Goal: Information Seeking & Learning: Check status

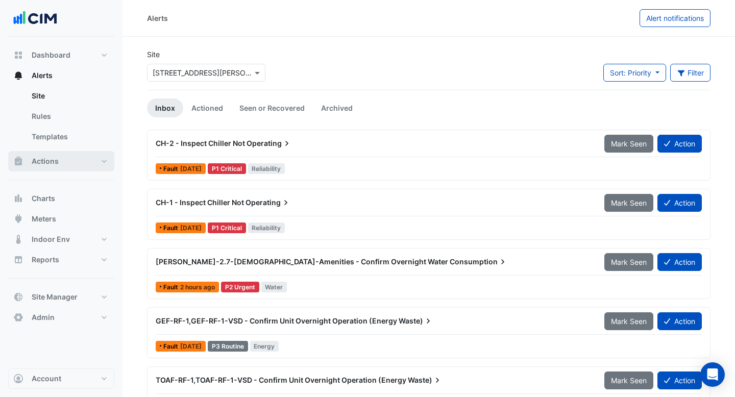
click at [59, 164] on button "Actions" at bounding box center [61, 161] width 106 height 20
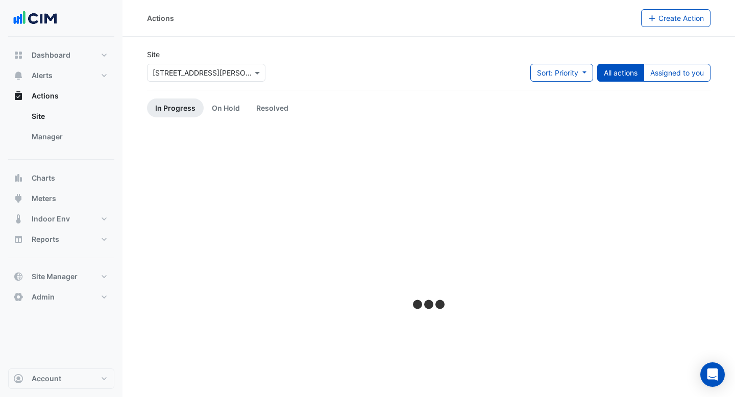
click at [242, 70] on div at bounding box center [205, 73] width 117 height 12
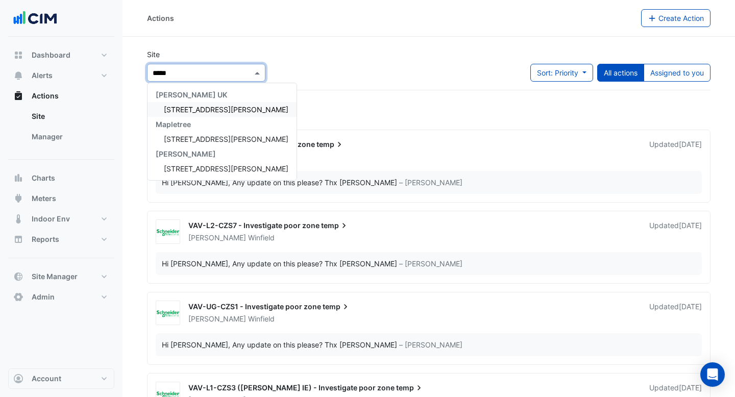
type input "******"
click at [216, 110] on span "[STREET_ADDRESS][PERSON_NAME]" at bounding box center [226, 109] width 125 height 9
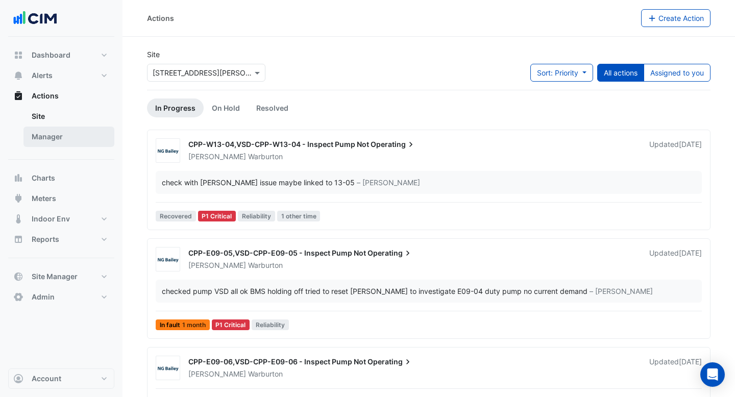
click at [76, 137] on link "Manager" at bounding box center [68, 137] width 91 height 20
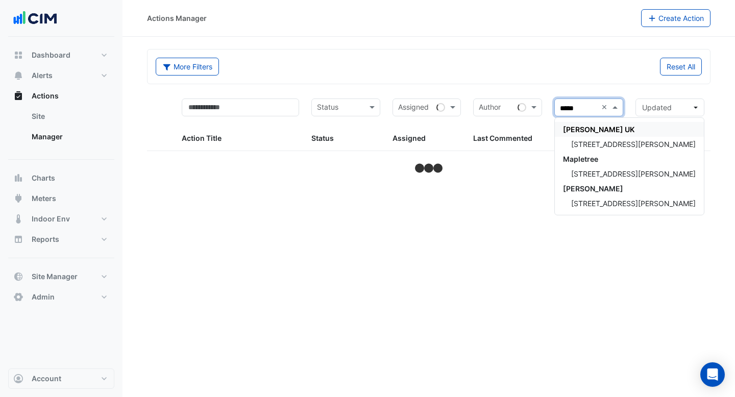
type input "******"
click at [602, 149] on div "[STREET_ADDRESS][PERSON_NAME]" at bounding box center [629, 144] width 149 height 15
select select "***"
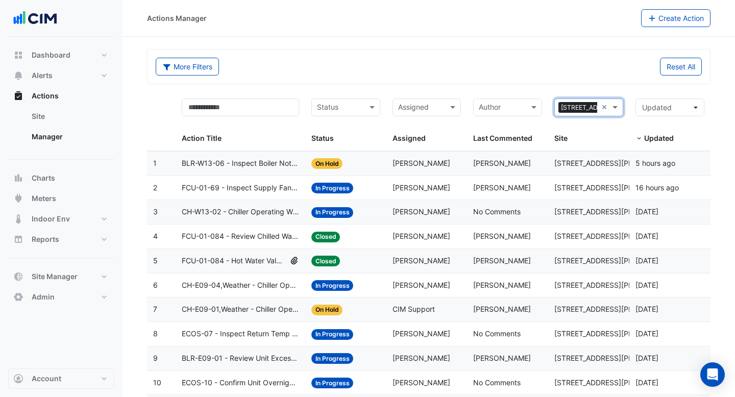
click at [371, 192] on div "Status: In Progress" at bounding box center [345, 188] width 69 height 12
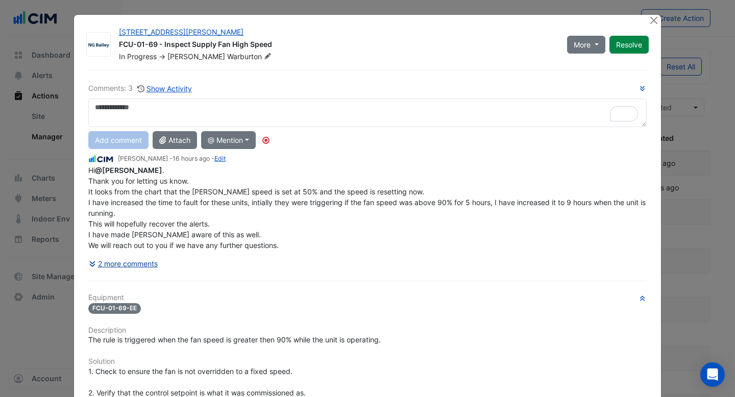
click at [118, 262] on button "2 more comments" at bounding box center [123, 264] width 70 height 18
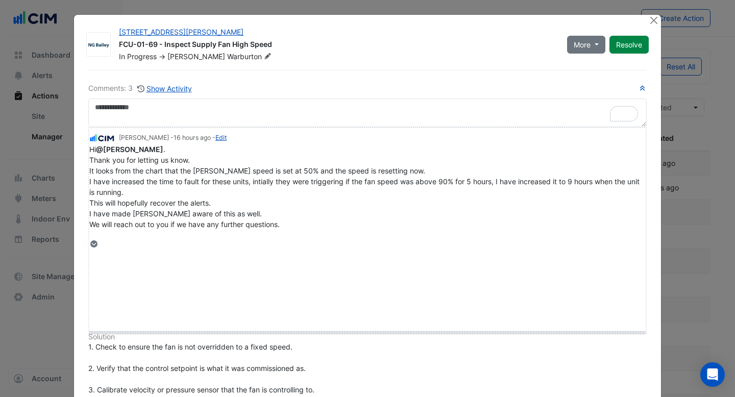
drag, startPoint x: 103, startPoint y: 242, endPoint x: 121, endPoint y: 328, distance: 88.3
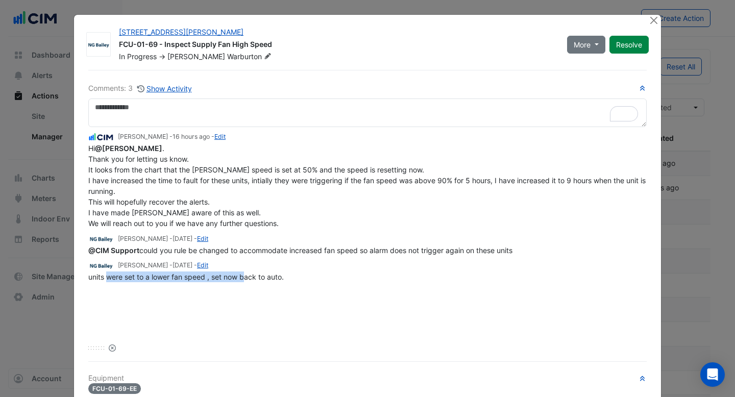
drag, startPoint x: 106, startPoint y: 277, endPoint x: 244, endPoint y: 277, distance: 137.8
click at [244, 277] on span "units were set to a lower fan speed , set now back to auto." at bounding box center [185, 277] width 195 height 9
drag, startPoint x: 149, startPoint y: 248, endPoint x: 170, endPoint y: 248, distance: 20.9
click at [170, 248] on span "@CIM Support could you rule be changed to accommodate increased fan speed so al…" at bounding box center [300, 250] width 424 height 9
click at [264, 243] on div "[PERSON_NAME] - [DATE] - Edit" at bounding box center [367, 239] width 558 height 12
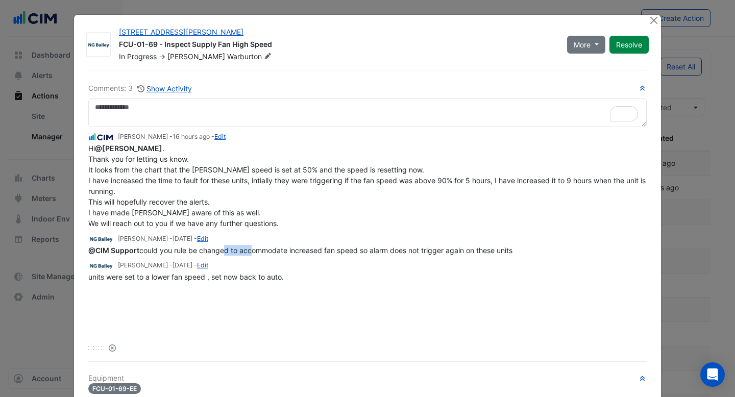
drag, startPoint x: 220, startPoint y: 250, endPoint x: 249, endPoint y: 249, distance: 29.1
click at [249, 249] on span "@CIM Support could you rule be changed to accommodate increased fan speed so al…" at bounding box center [300, 250] width 424 height 9
drag, startPoint x: 143, startPoint y: 251, endPoint x: 346, endPoint y: 247, distance: 202.6
click at [346, 247] on span "@CIM Support could you rule be changed to accommodate increased fan speed so al…" at bounding box center [300, 250] width 424 height 9
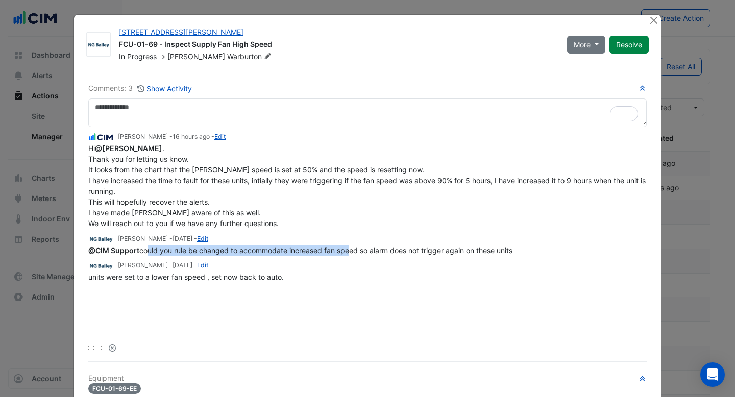
drag, startPoint x: 346, startPoint y: 247, endPoint x: 210, endPoint y: 185, distance: 149.8
click at [210, 185] on div "Hi @[PERSON_NAME] . Thank you for letting us know. It looks from the chart that…" at bounding box center [367, 186] width 558 height 86
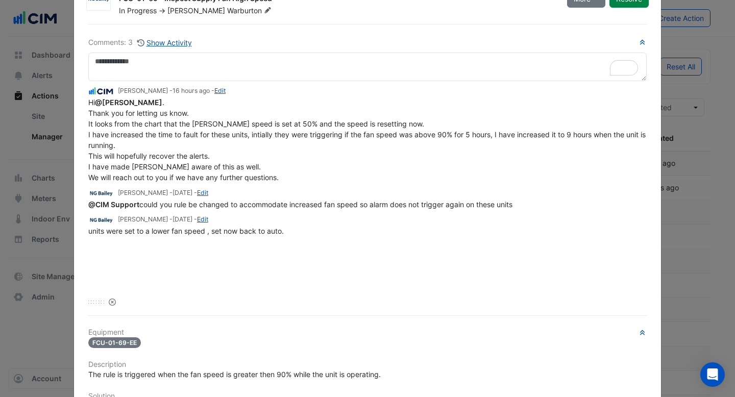
scroll to position [55, 0]
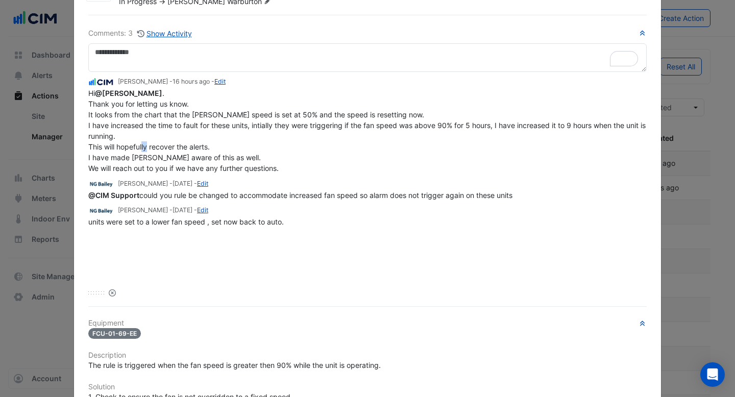
drag, startPoint x: 162, startPoint y: 149, endPoint x: 171, endPoint y: 149, distance: 9.2
click at [171, 149] on span "Hi @[PERSON_NAME] . Thank you for letting us know. It looks from the chart that…" at bounding box center [367, 131] width 559 height 84
click at [205, 160] on span "Hi @[PERSON_NAME] . Thank you for letting us know. It looks from the chart that…" at bounding box center [367, 131] width 559 height 84
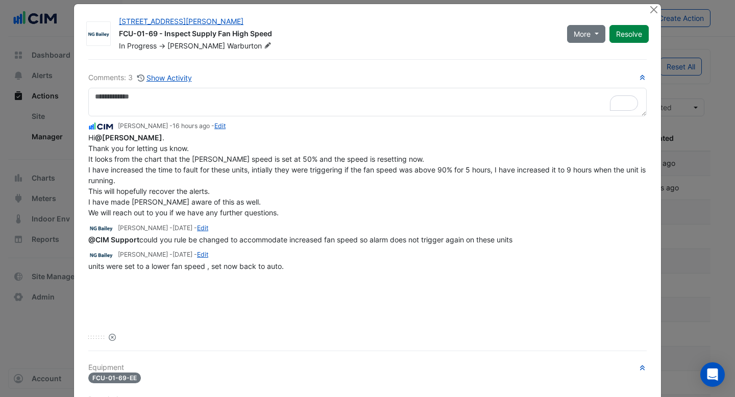
scroll to position [0, 0]
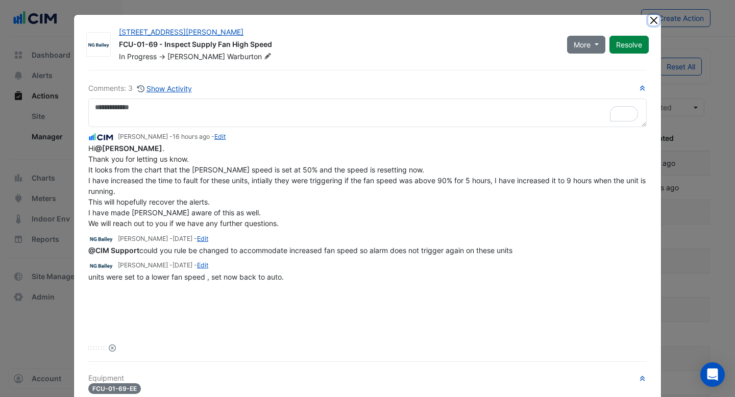
click at [654, 23] on button "Close" at bounding box center [653, 20] width 11 height 11
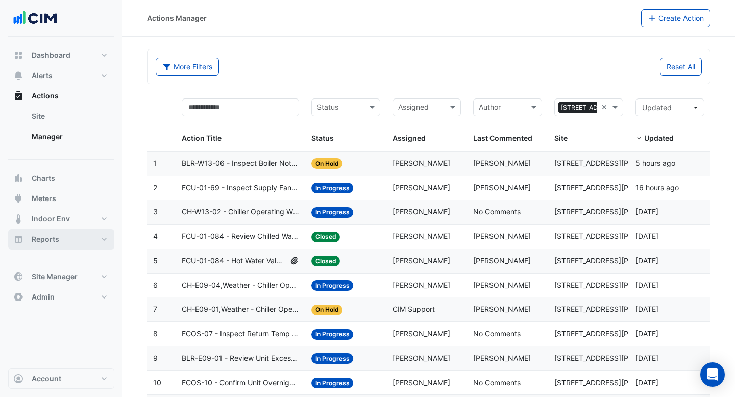
click at [48, 239] on span "Reports" at bounding box center [46, 239] width 28 height 10
select select "***"
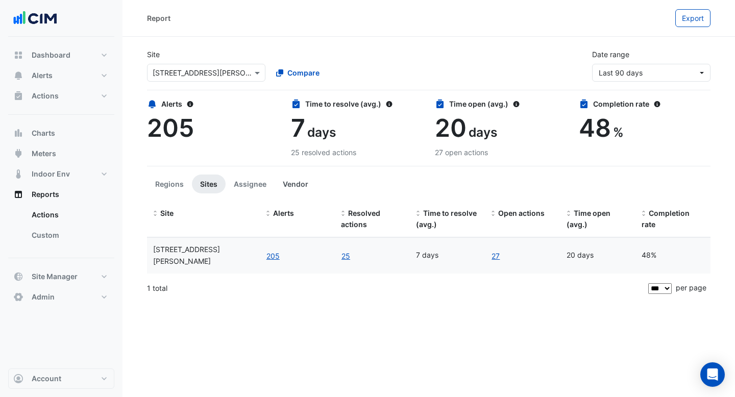
click at [288, 182] on button "Vendor" at bounding box center [296, 184] width 42 height 19
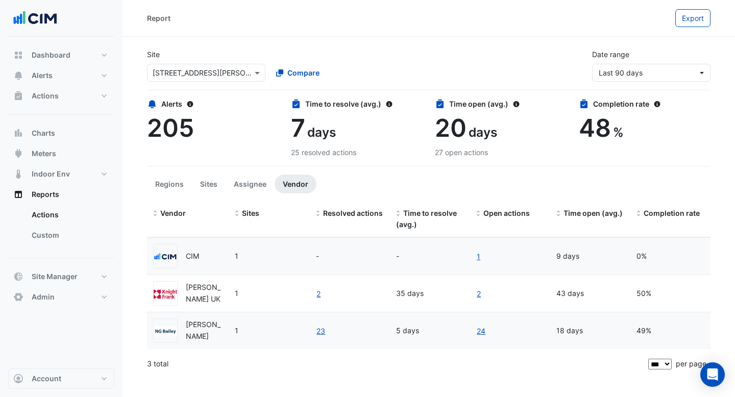
drag, startPoint x: 417, startPoint y: 332, endPoint x: 396, endPoint y: 331, distance: 21.5
click at [396, 331] on div "5 days" at bounding box center [430, 331] width 68 height 12
click at [374, 336] on div "23" at bounding box center [350, 331] width 68 height 12
drag, startPoint x: 420, startPoint y: 331, endPoint x: 394, endPoint y: 330, distance: 25.5
click at [394, 330] on datatable-body-cell "5 days" at bounding box center [430, 330] width 80 height 37
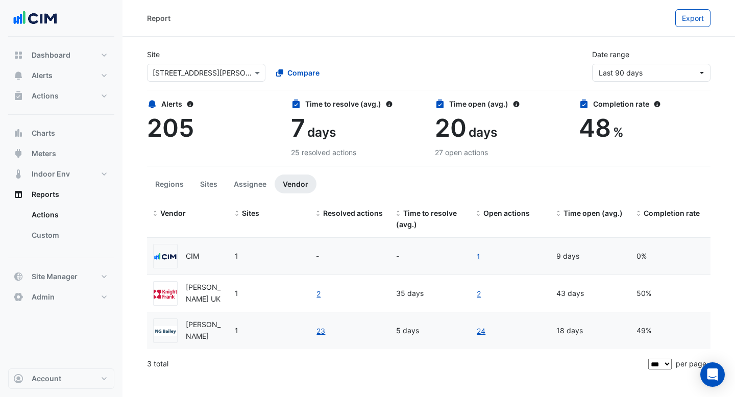
click at [379, 339] on datatable-body-cell "23" at bounding box center [350, 330] width 80 height 37
click at [481, 331] on link "24" at bounding box center [481, 331] width 10 height 12
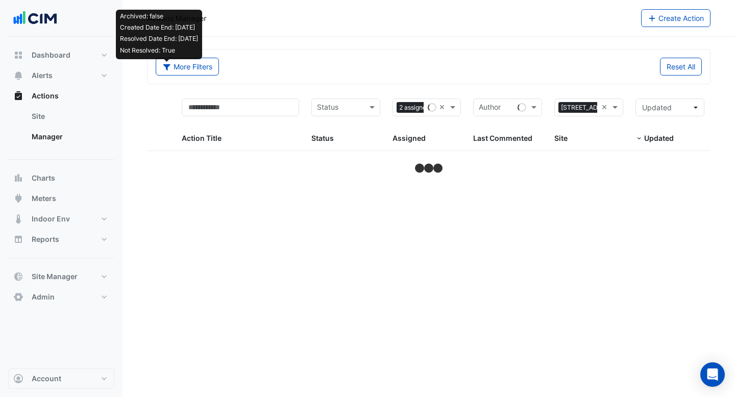
select select "***"
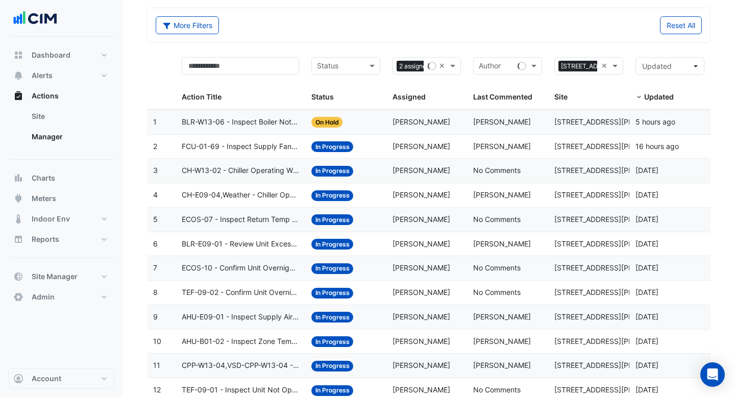
scroll to position [90, 0]
